Goal: Task Accomplishment & Management: Manage account settings

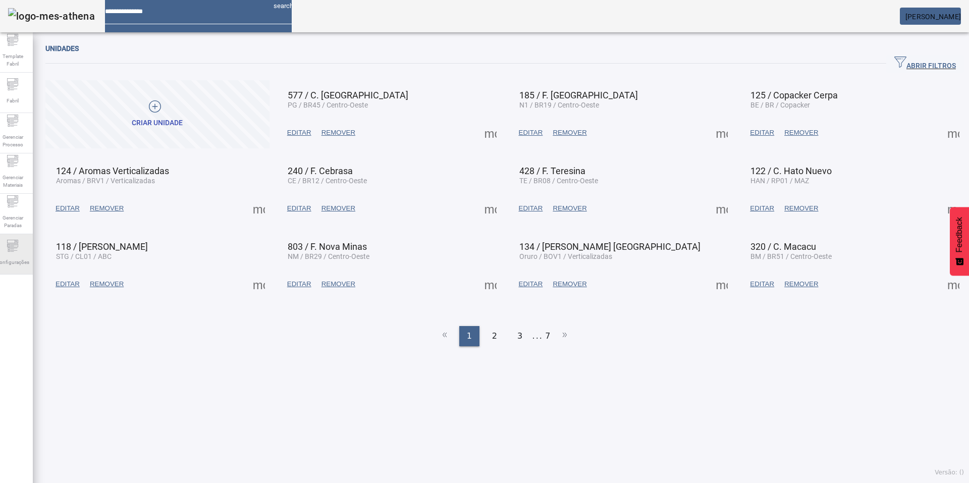
click at [27, 247] on div "Configurações" at bounding box center [12, 254] width 40 height 40
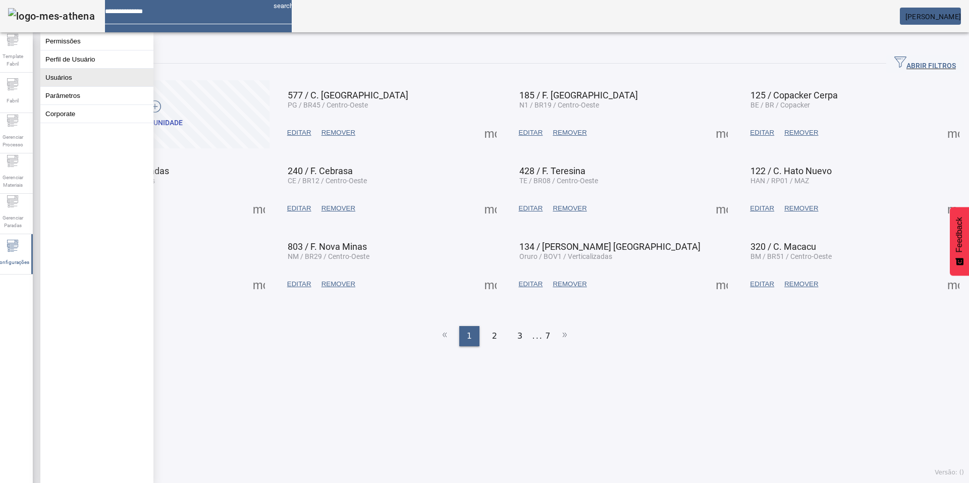
click at [63, 84] on button "Usuários" at bounding box center [96, 78] width 113 height 18
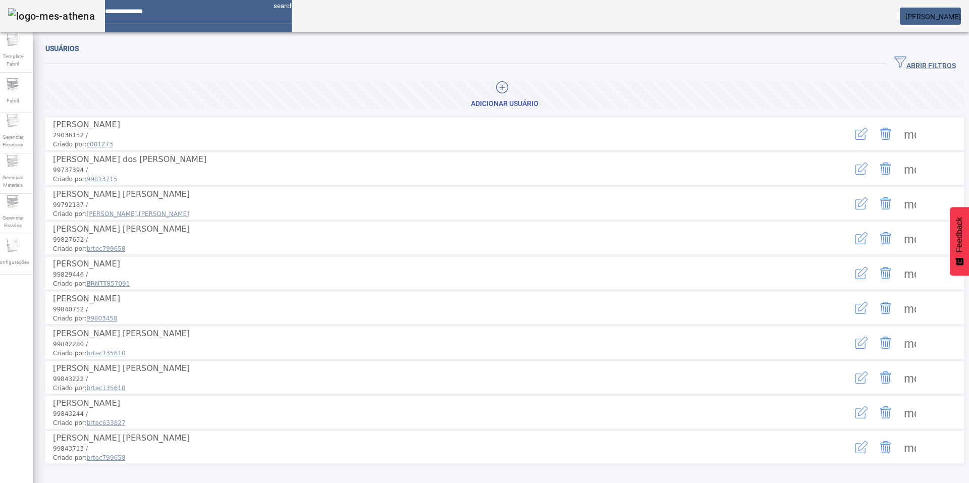
click at [886, 59] on button "ABRIR FILTROS" at bounding box center [925, 63] width 78 height 18
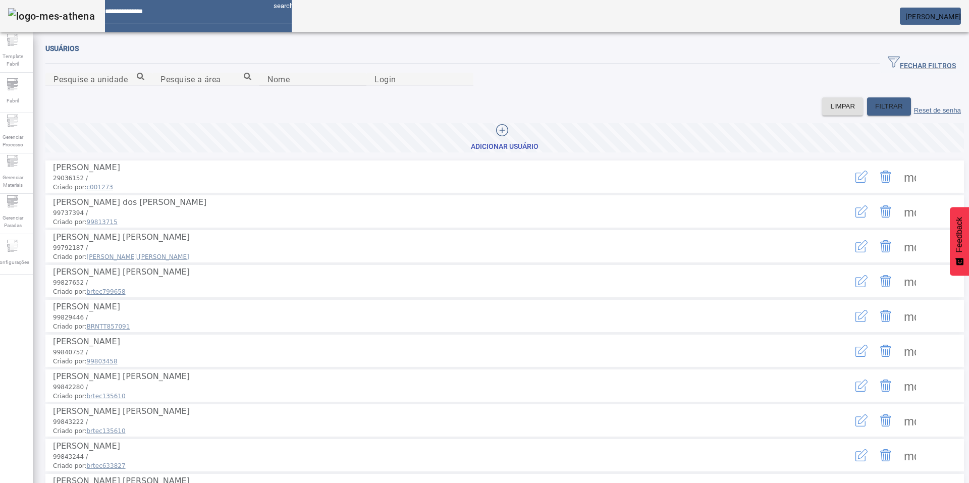
click at [267, 85] on div "Nome" at bounding box center [312, 79] width 91 height 13
type input "******"
click at [875, 112] on span "FILTRAR" at bounding box center [889, 106] width 28 height 10
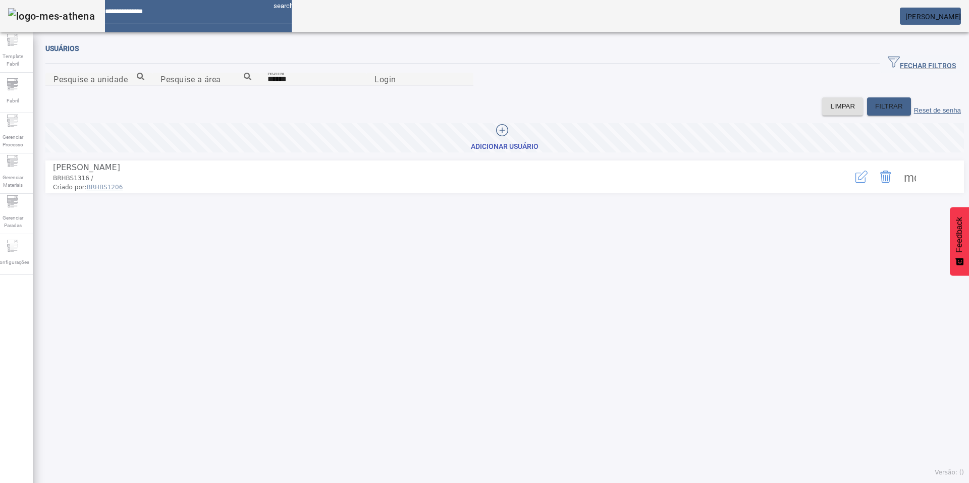
click at [906, 189] on span at bounding box center [910, 176] width 24 height 24
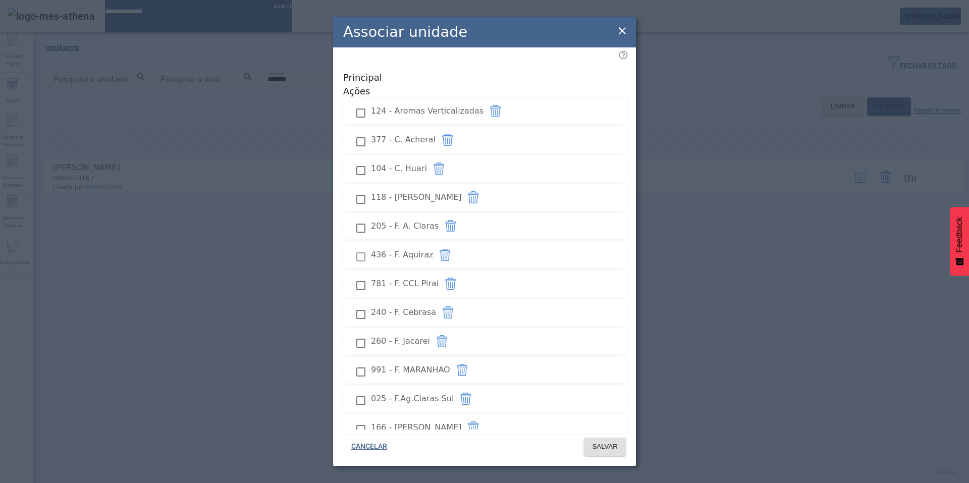
scroll to position [368, 0]
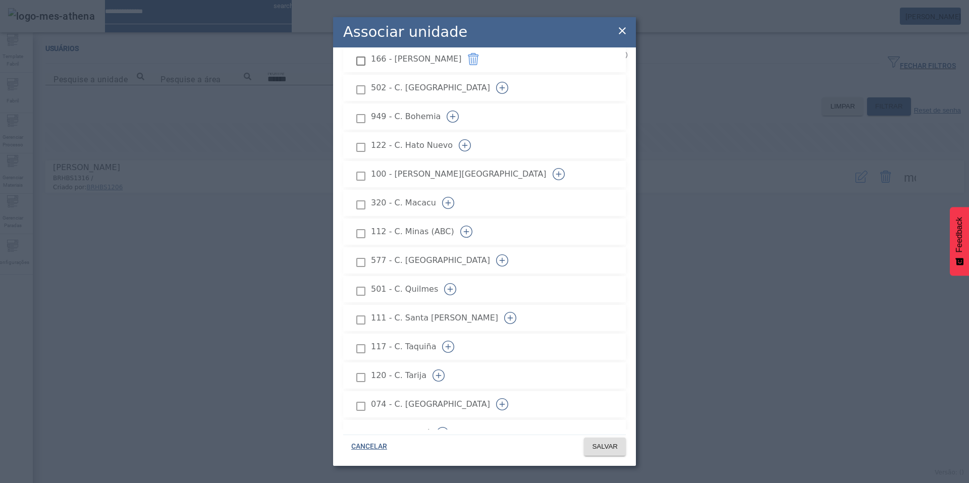
click at [514, 248] on button "button" at bounding box center [502, 260] width 24 height 24
click at [614, 449] on span "SALVAR" at bounding box center [605, 447] width 26 height 10
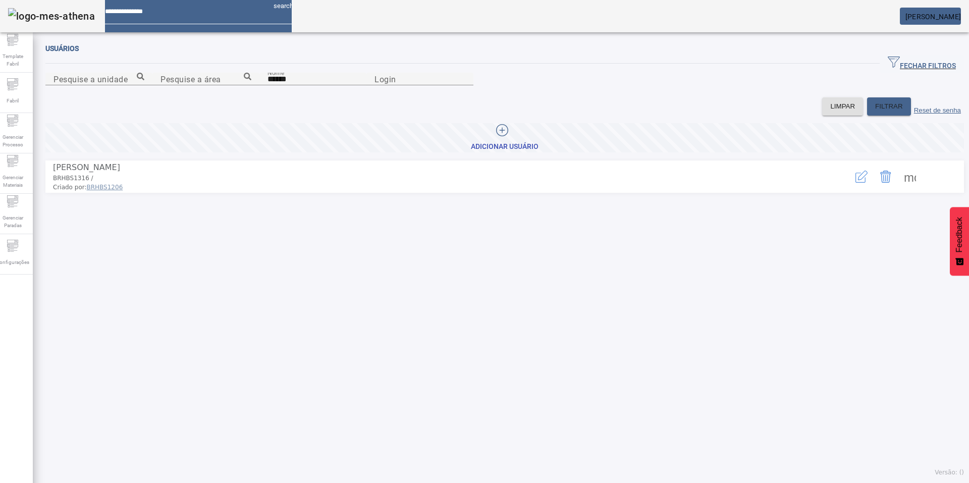
click at [943, 16] on span "[PERSON_NAME]" at bounding box center [933, 17] width 56 height 8
